Goal: Task Accomplishment & Management: Complete application form

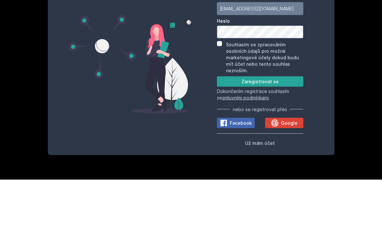
type input "[EMAIL_ADDRESS][DOMAIN_NAME]"
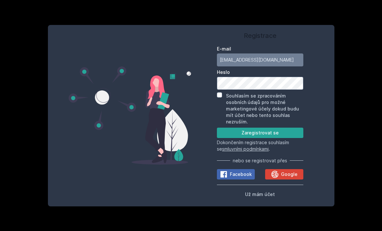
click at [225, 92] on div "Souhlasím se zpracováním osobních údajů pro možné marketingové účely dokud budu…" at bounding box center [260, 108] width 86 height 33
click at [221, 92] on input "Souhlasím se zpracováním osobních údajů pro možné marketingové účely dokud budu…" at bounding box center [219, 94] width 5 height 5
checkbox input "true"
click at [262, 128] on button "Zaregistrovat se" at bounding box center [260, 133] width 86 height 10
click at [226, 128] on button "Zaregistrovat se" at bounding box center [260, 133] width 86 height 10
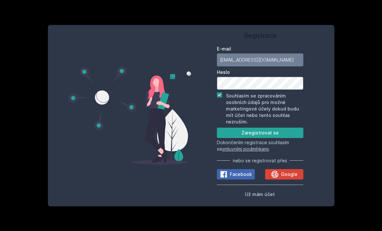
click at [250, 128] on button "Zaregistrovat se" at bounding box center [260, 133] width 86 height 10
click at [255, 128] on button "Zaregistrovat se" at bounding box center [260, 133] width 86 height 10
click at [248, 128] on button "Zaregistrovat se" at bounding box center [260, 133] width 86 height 10
click at [249, 128] on button "Zaregistrovat se" at bounding box center [260, 133] width 86 height 10
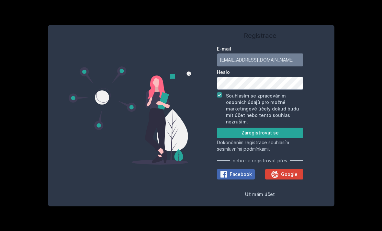
click at [248, 128] on button "Zaregistrovat se" at bounding box center [260, 133] width 86 height 10
click at [249, 128] on button "Zaregistrovat se" at bounding box center [260, 133] width 86 height 10
click at [252, 128] on button "Zaregistrovat se" at bounding box center [260, 133] width 86 height 10
click at [253, 128] on button "Zaregistrovat se" at bounding box center [260, 133] width 86 height 10
click at [247, 128] on button "Zaregistrovat se" at bounding box center [260, 133] width 86 height 10
